Goal: Task Accomplishment & Management: Use online tool/utility

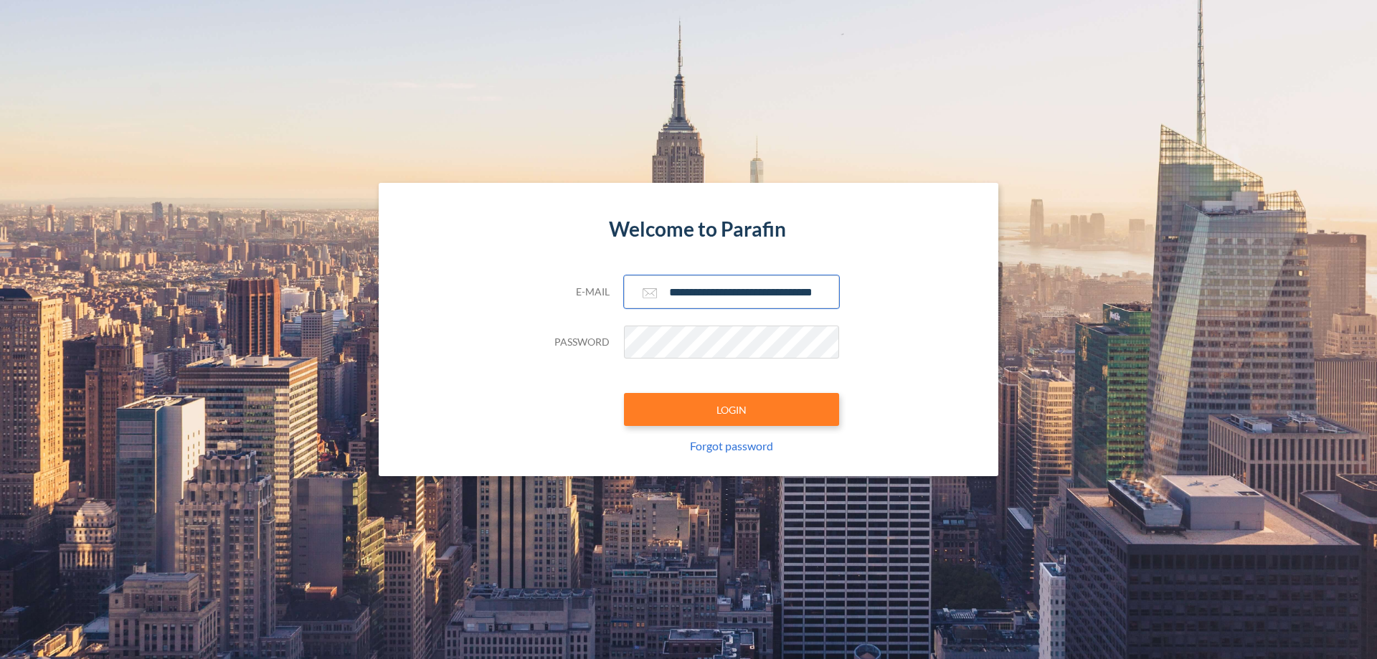
type input "**********"
click at [731, 409] on button "LOGIN" at bounding box center [731, 409] width 215 height 33
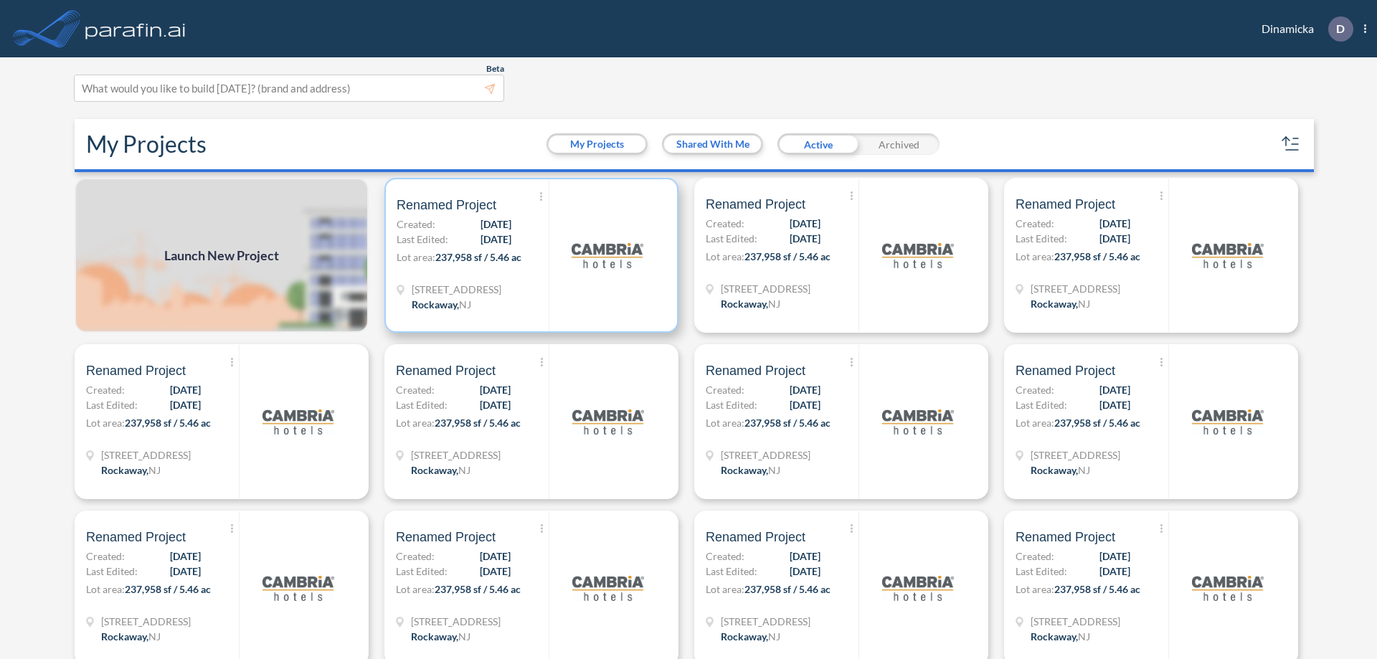
scroll to position [4, 0]
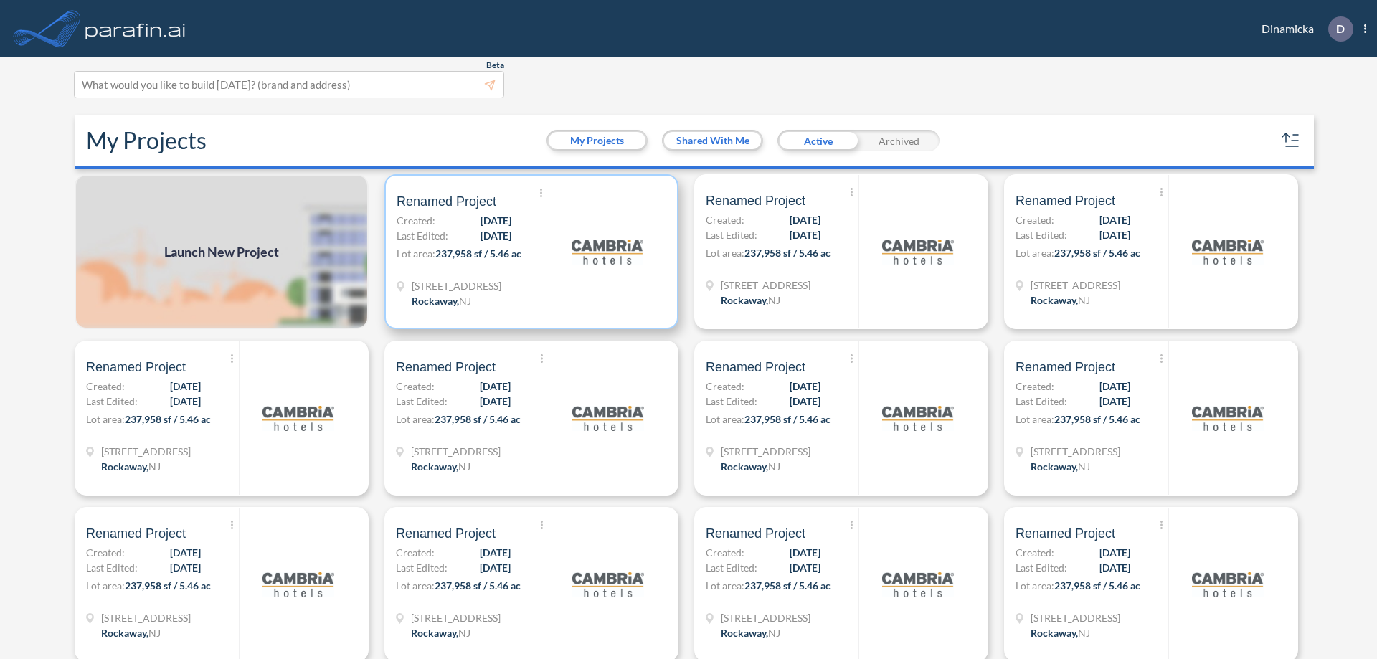
click at [528, 252] on p "Lot area: 237,958 sf / 5.46 ac" at bounding box center [472, 256] width 152 height 21
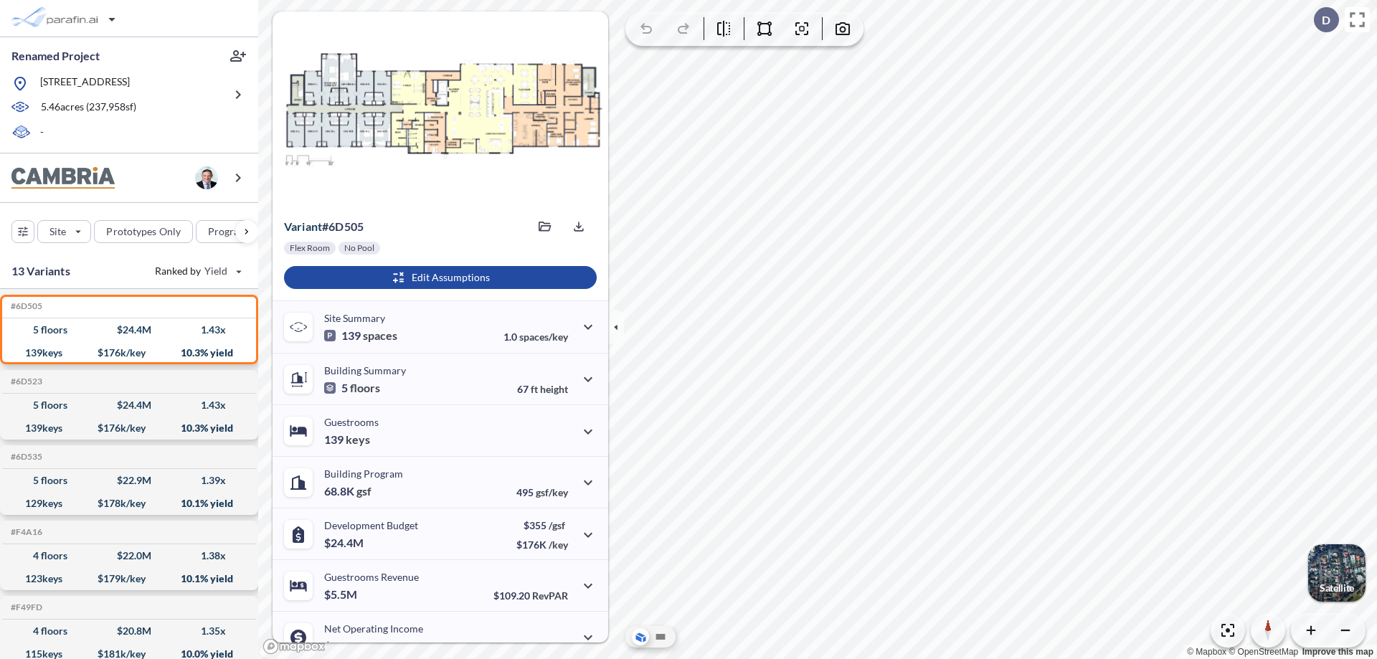
scroll to position [72, 0]
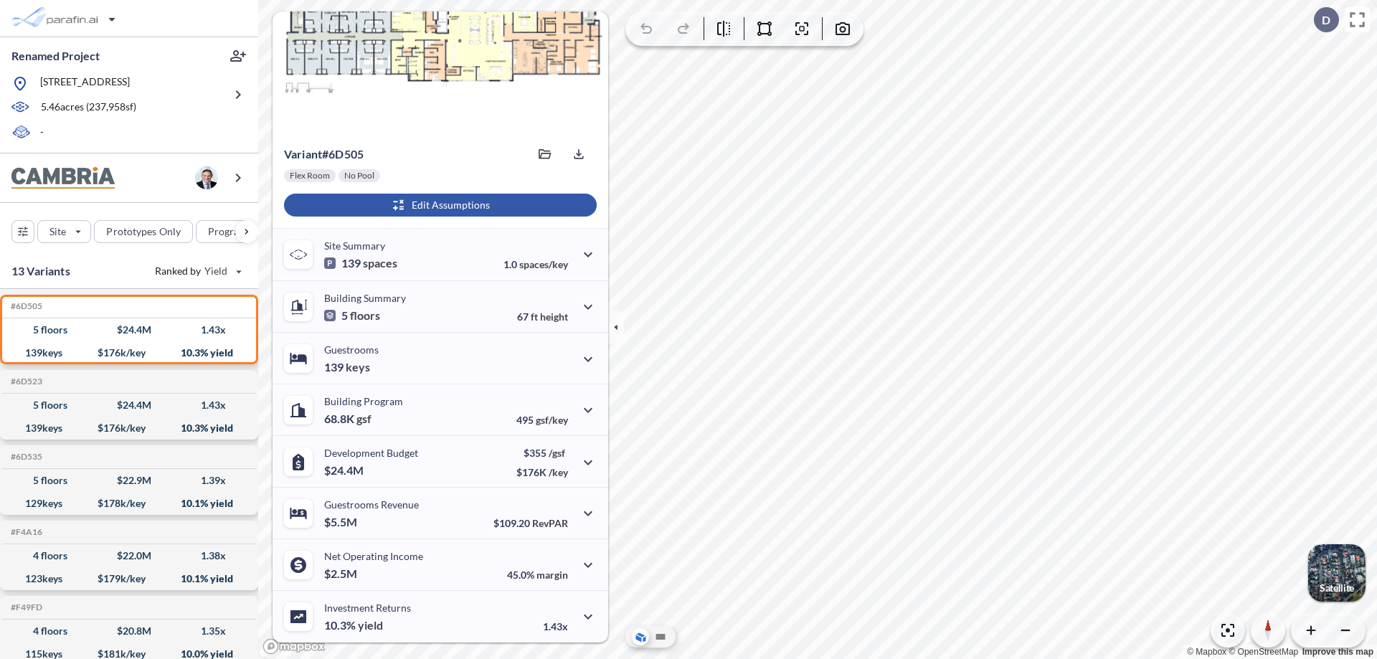
click at [438, 205] on div "button" at bounding box center [440, 205] width 313 height 23
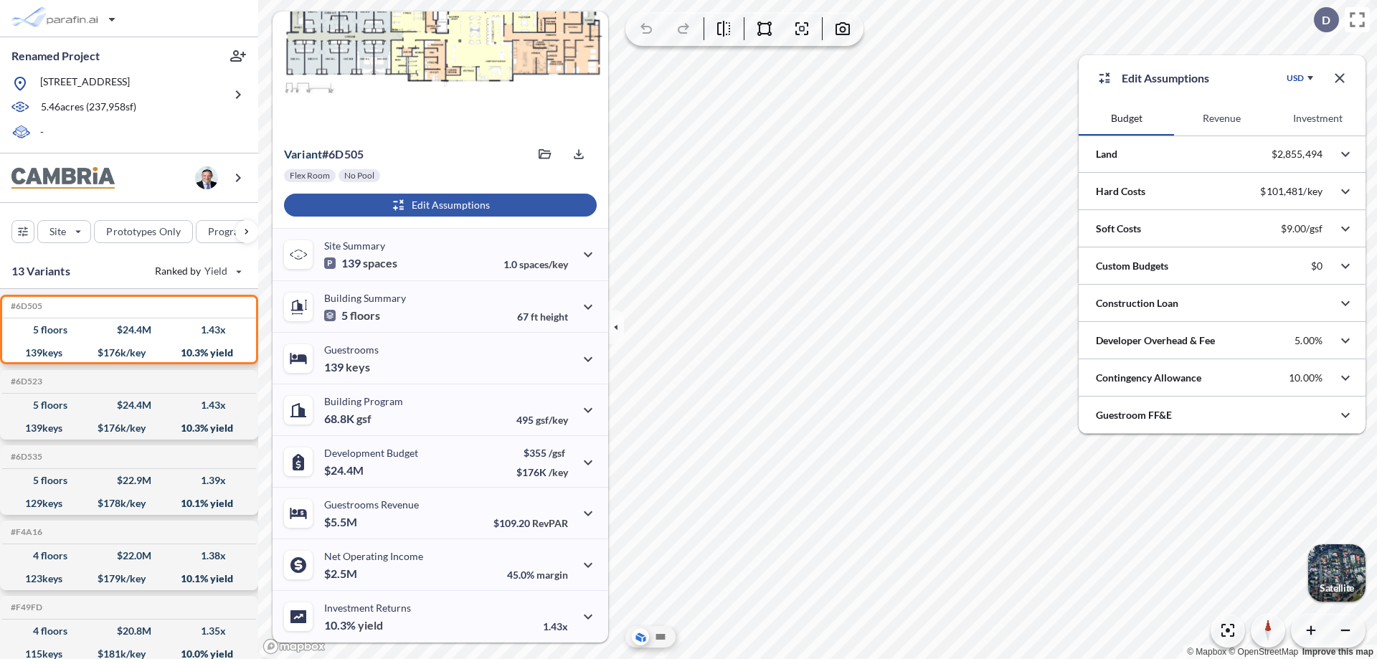
click at [1221, 118] on button "Revenue" at bounding box center [1221, 118] width 95 height 34
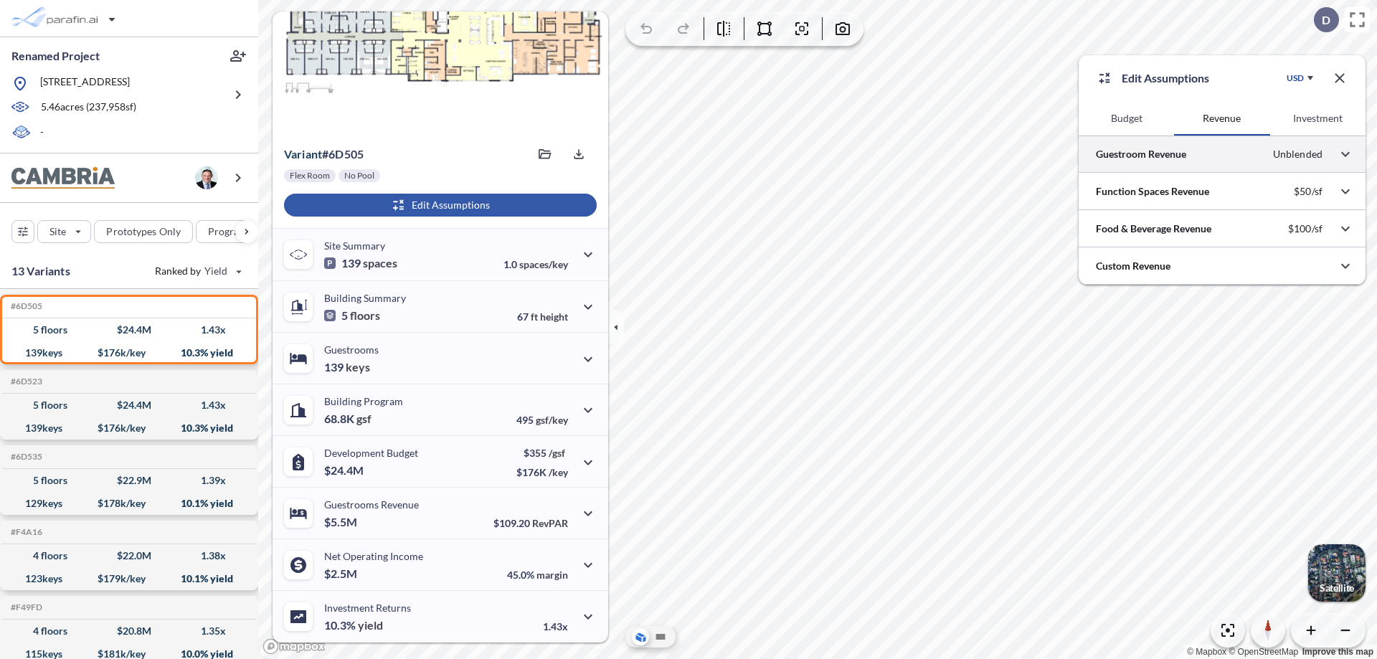
click at [1222, 154] on div at bounding box center [1221, 154] width 287 height 37
